Goal: Information Seeking & Learning: Learn about a topic

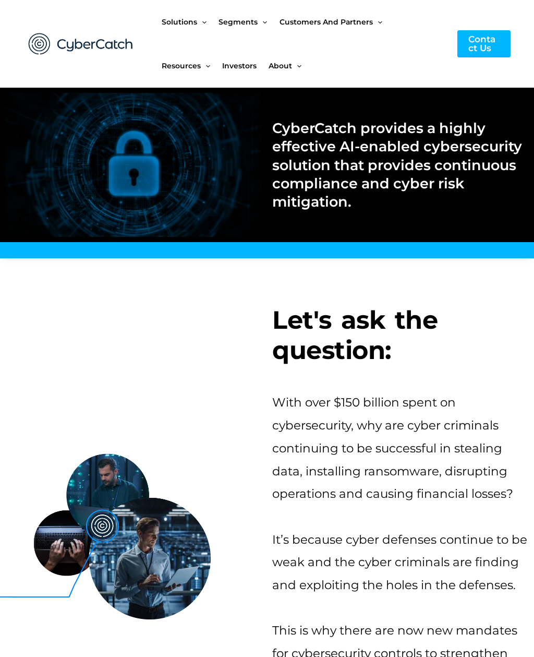
click at [247, 69] on span "Investors" at bounding box center [239, 66] width 34 height 44
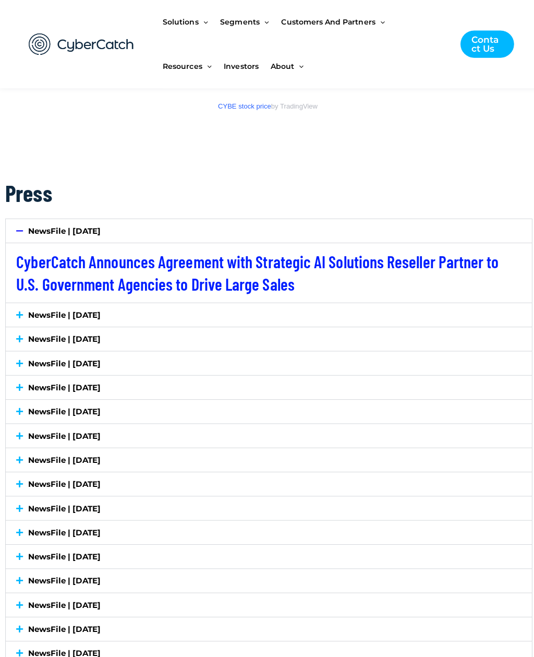
scroll to position [1672, 0]
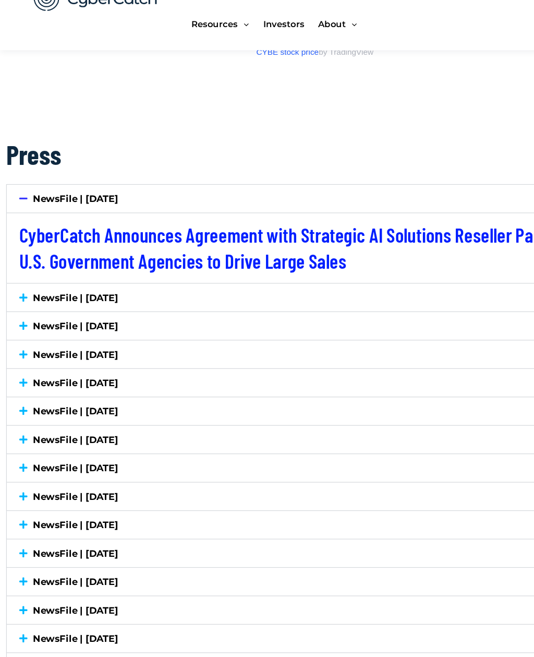
click at [19, 293] on icon at bounding box center [19, 297] width 7 height 8
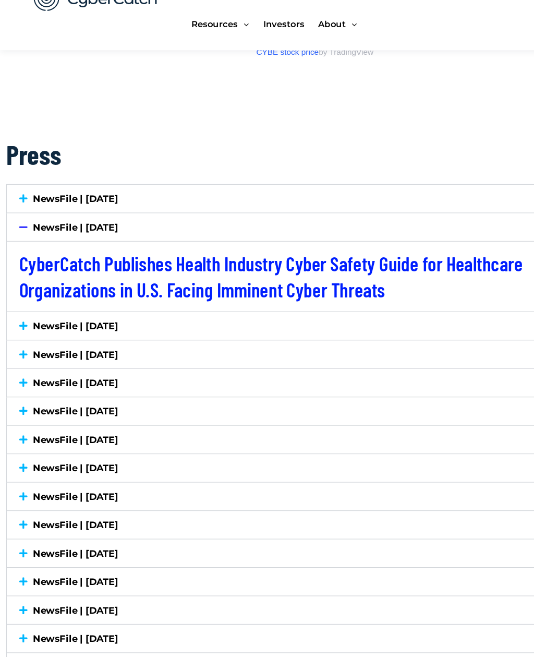
click at [22, 317] on icon at bounding box center [19, 321] width 7 height 8
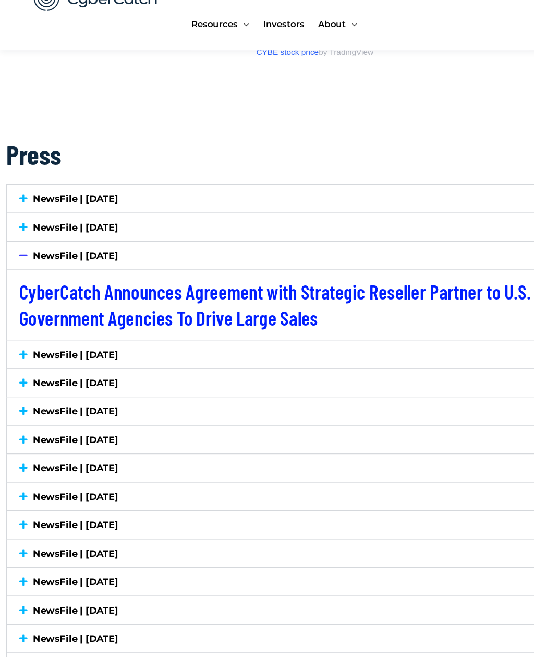
click at [20, 341] on icon at bounding box center [19, 345] width 7 height 8
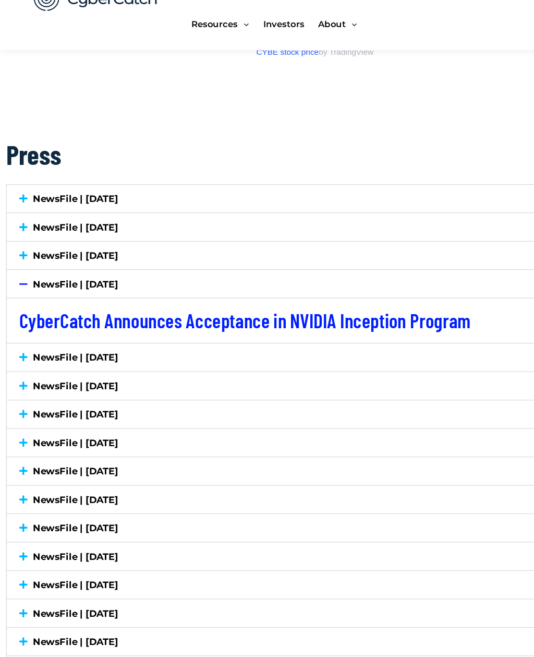
click at [14, 335] on div "NewsFile | [DATE]" at bounding box center [267, 346] width 523 height 23
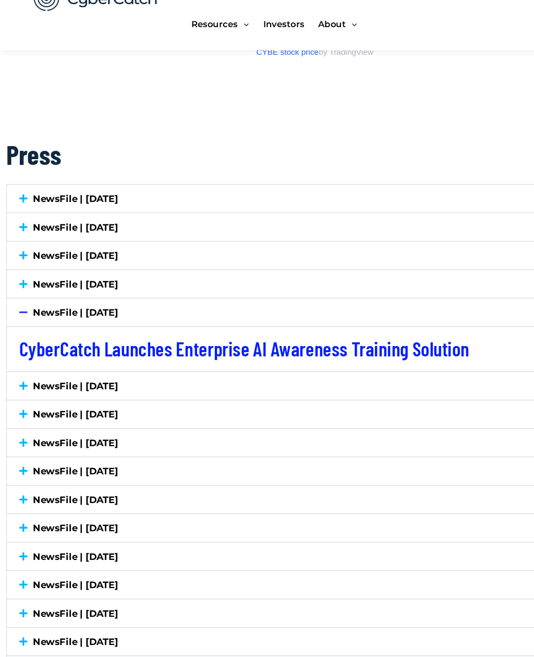
click at [13, 359] on div "NewsFile | [DATE]" at bounding box center [267, 370] width 523 height 23
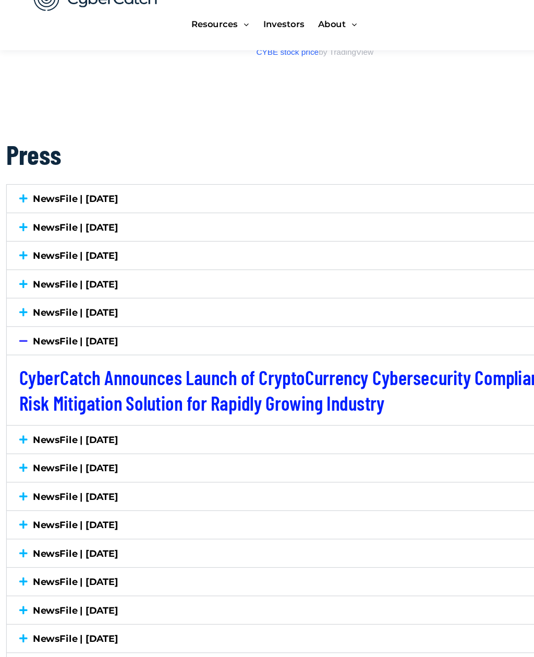
click at [16, 413] on icon at bounding box center [19, 417] width 7 height 8
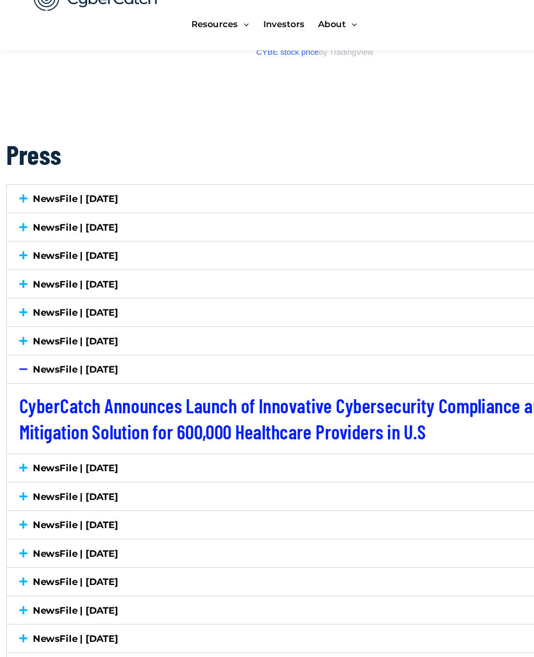
click at [17, 429] on div "NewsFile | [DATE]" at bounding box center [267, 440] width 523 height 23
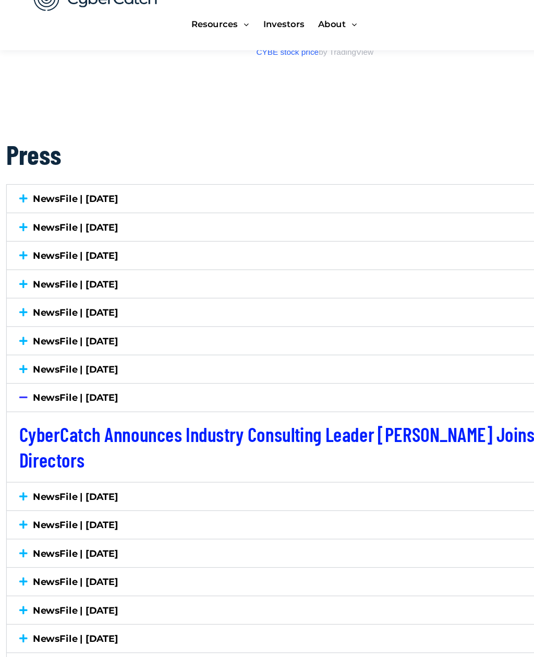
click at [13, 453] on div "NewsFile | [DATE]" at bounding box center [267, 464] width 523 height 23
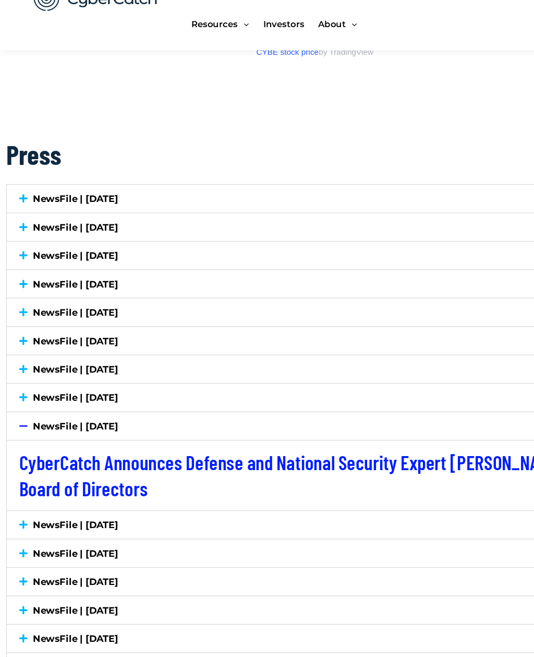
click at [19, 477] on div "NewsFile | [DATE]" at bounding box center [267, 488] width 523 height 23
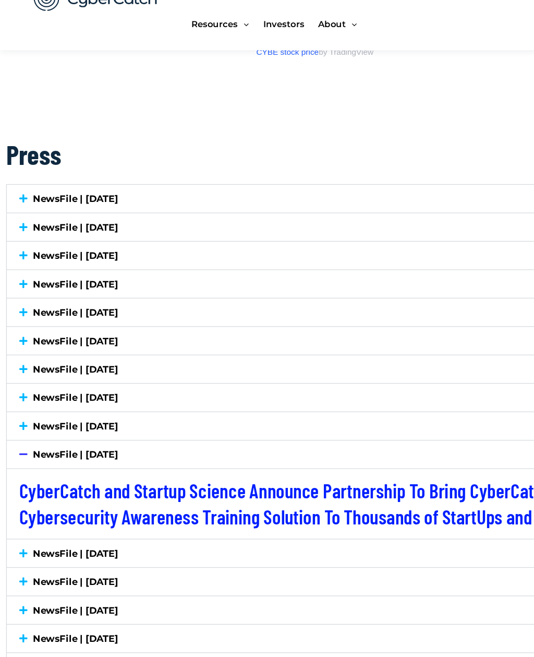
click at [22, 509] on icon at bounding box center [19, 513] width 7 height 8
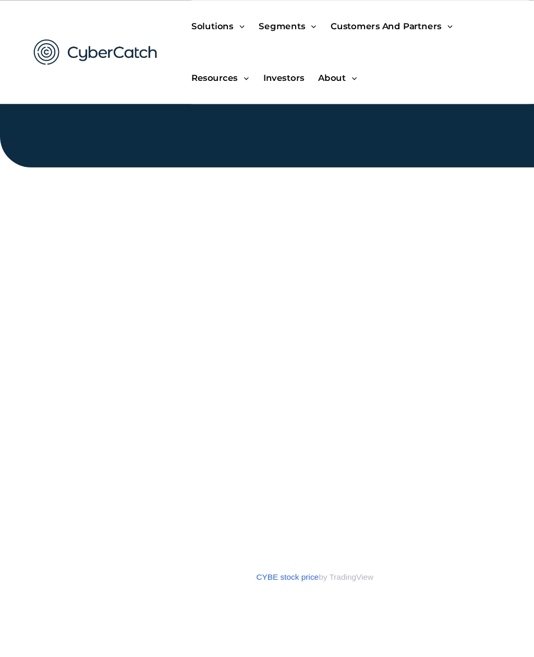
scroll to position [1274, 0]
click at [235, 67] on span "Investors" at bounding box center [239, 66] width 34 height 44
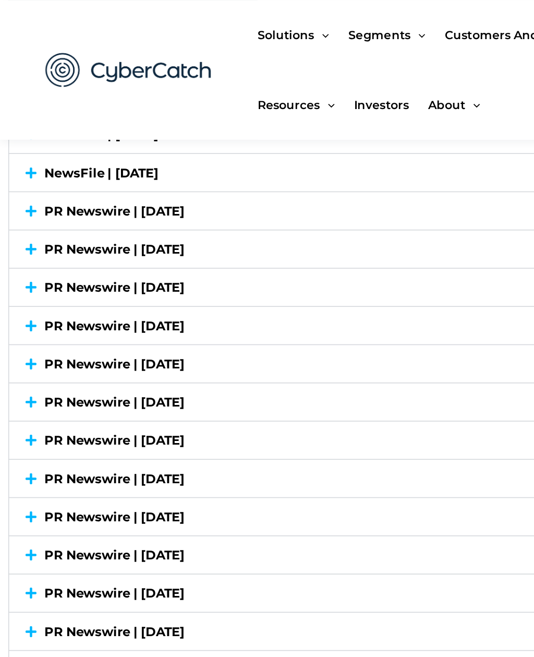
scroll to position [2446, 0]
